Goal: Information Seeking & Learning: Learn about a topic

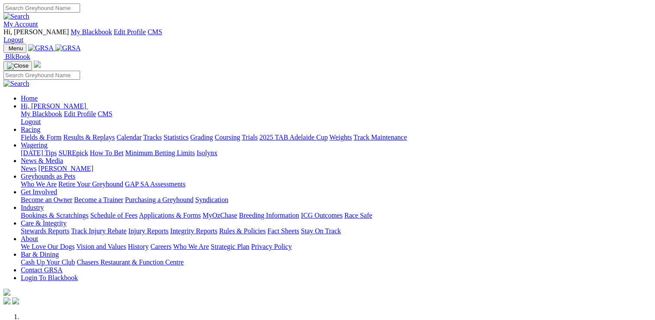
scroll to position [347, 0]
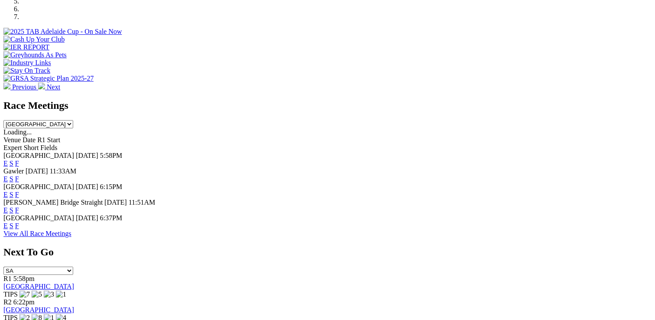
click at [19, 222] on link "F" at bounding box center [17, 225] width 4 height 7
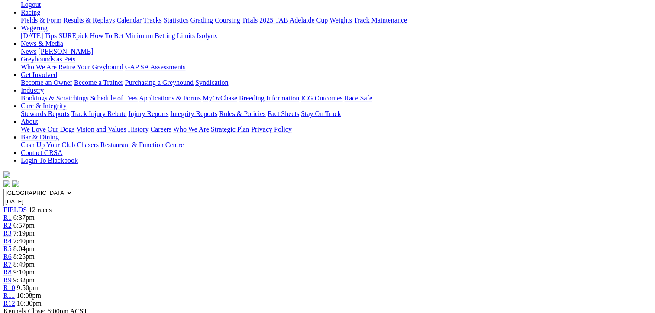
scroll to position [130, 0]
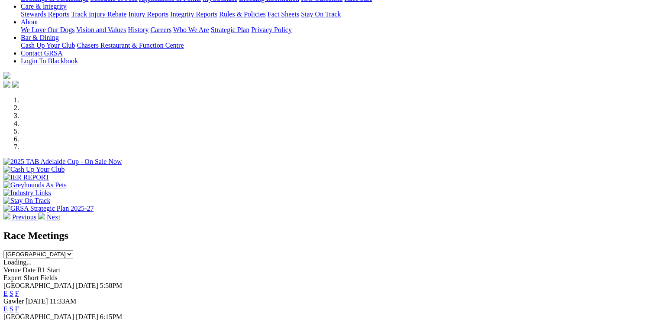
scroll to position [347, 0]
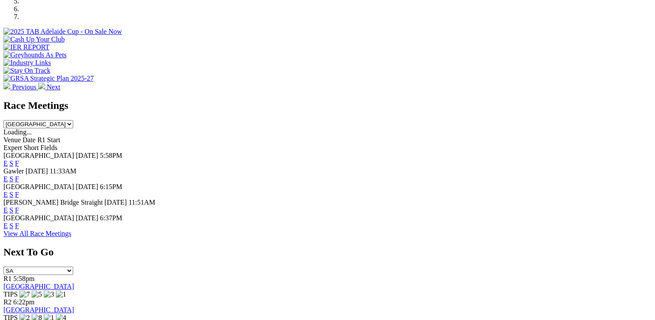
click at [8, 222] on link "E" at bounding box center [5, 225] width 4 height 7
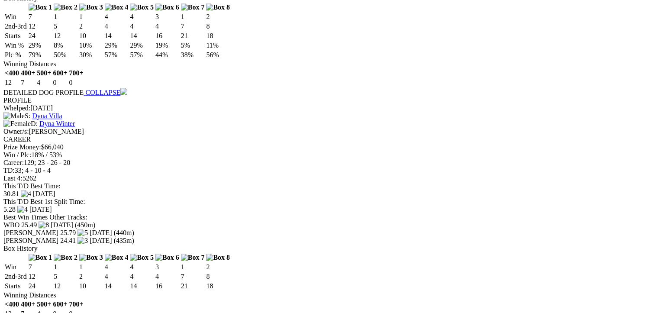
scroll to position [823, 0]
